Goal: Navigation & Orientation: Find specific page/section

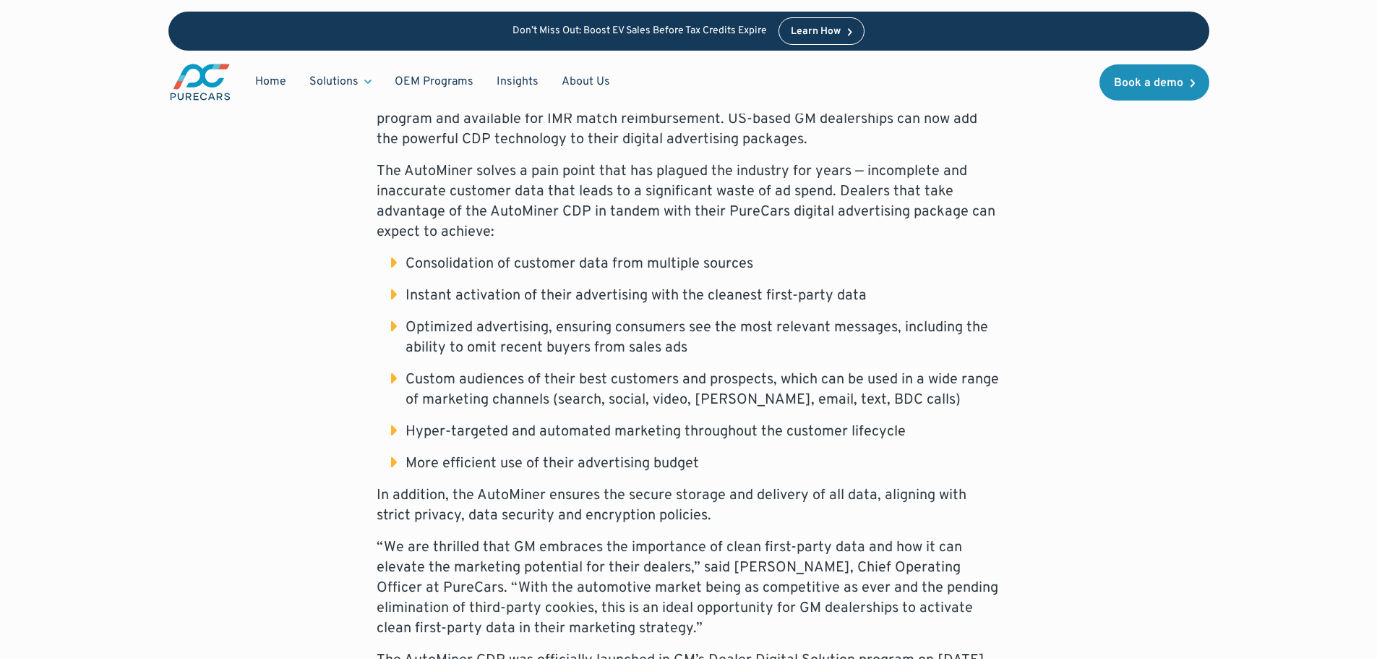
scroll to position [811, 0]
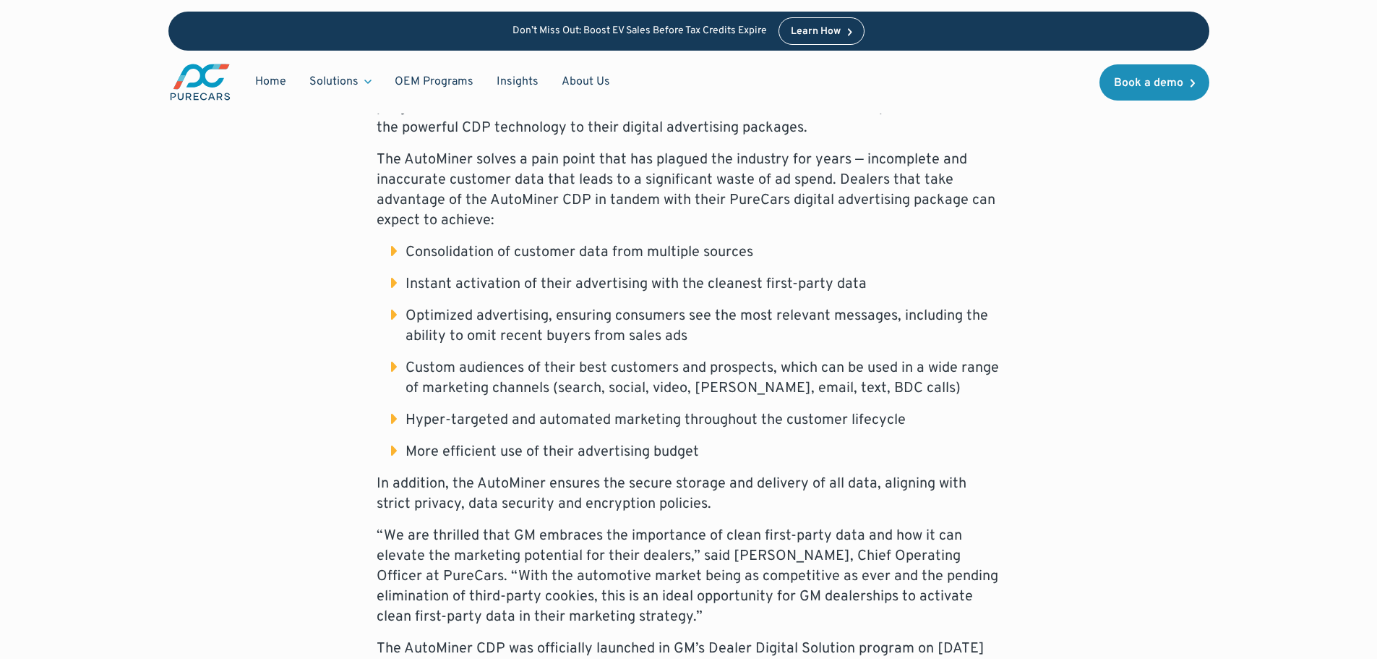
drag, startPoint x: 1384, startPoint y: 48, endPoint x: 1388, endPoint y: 197, distance: 149.7
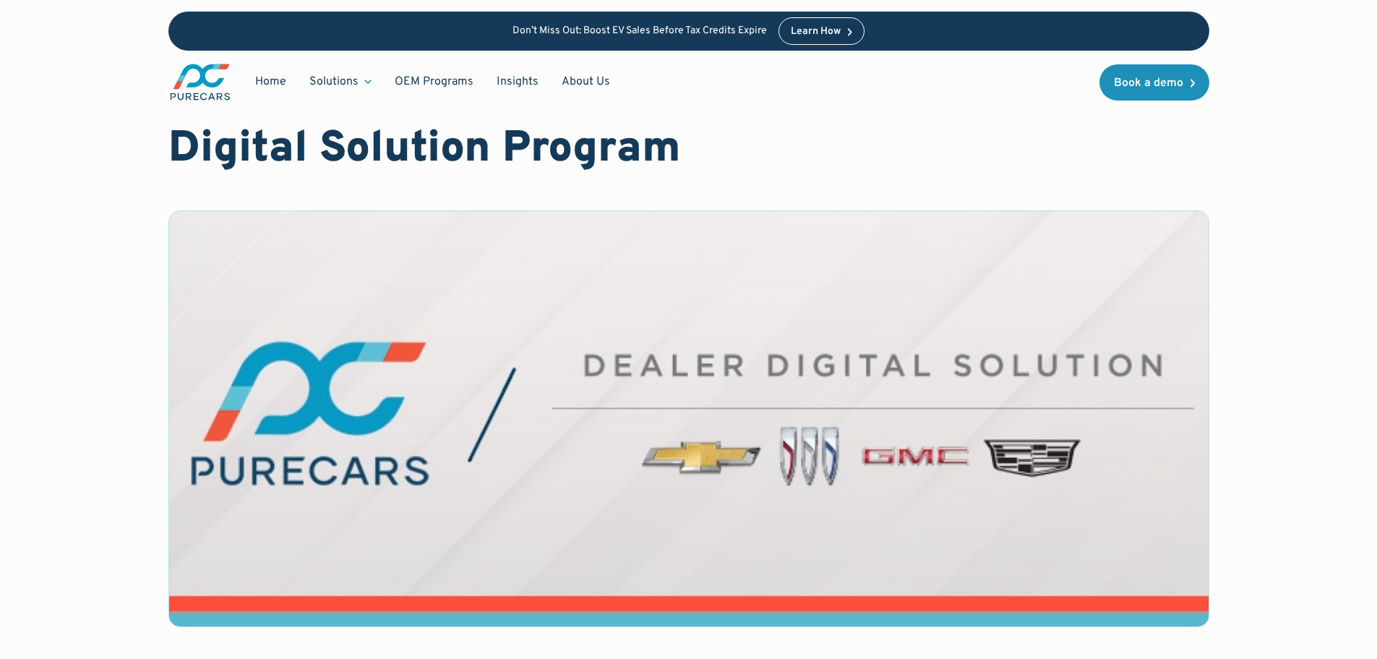
scroll to position [0, 0]
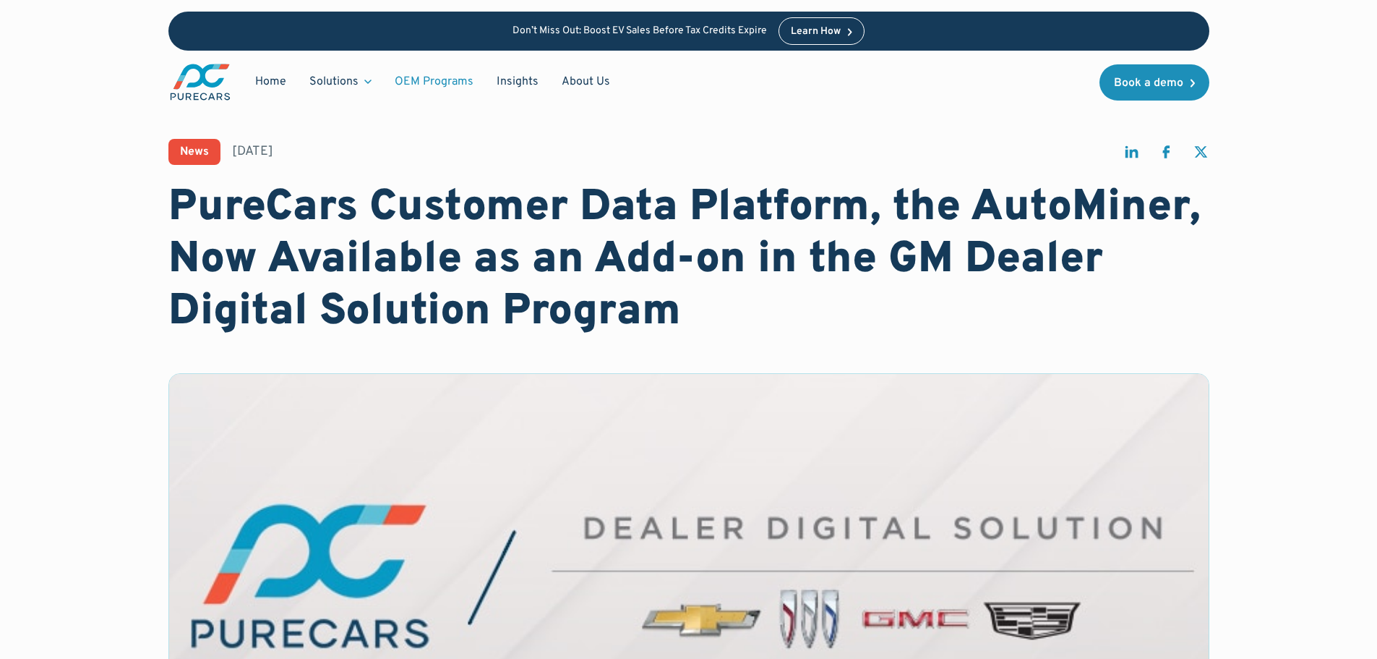
click at [448, 77] on link "OEM Programs" at bounding box center [434, 81] width 102 height 27
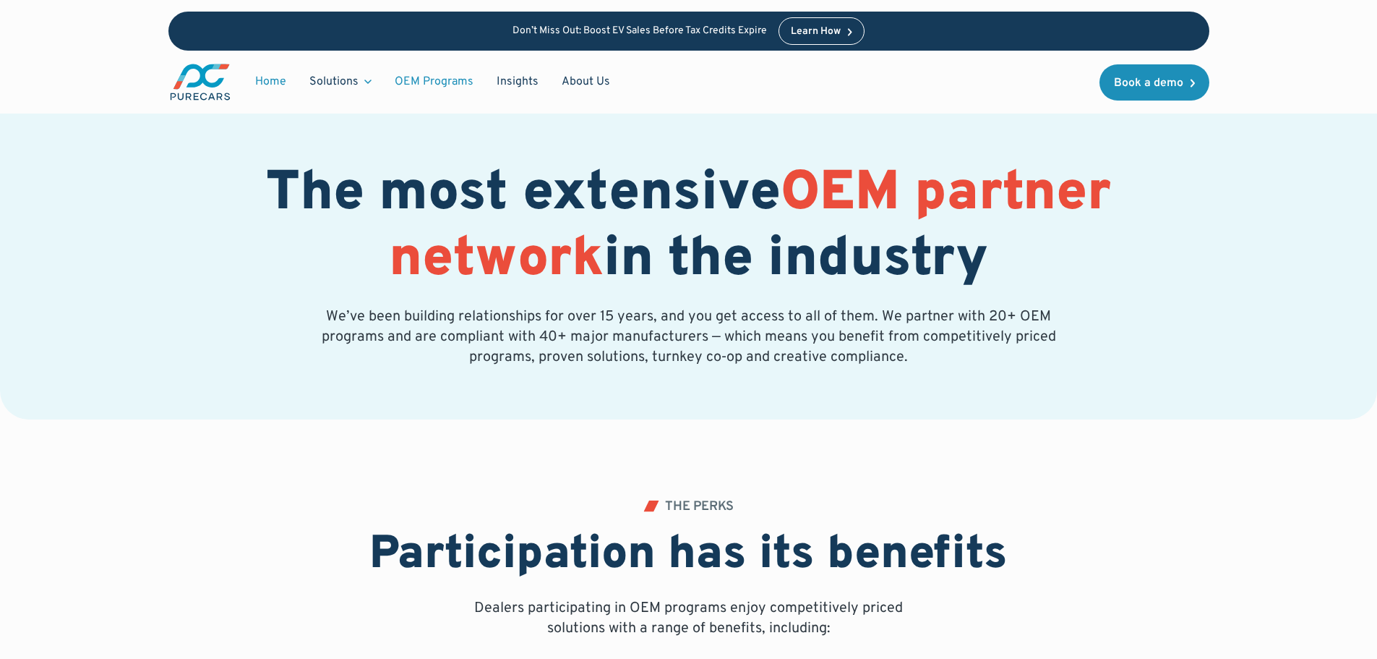
click at [261, 81] on link "Home" at bounding box center [271, 81] width 54 height 27
